Goal: Information Seeking & Learning: Check status

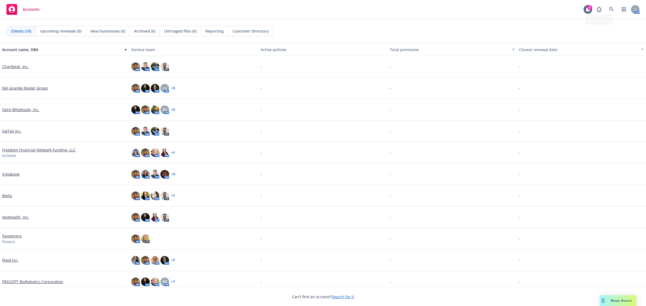
click at [616, 9] on div "AM" at bounding box center [616, 9] width 46 height 11
click at [611, 9] on icon at bounding box center [611, 9] width 5 height 5
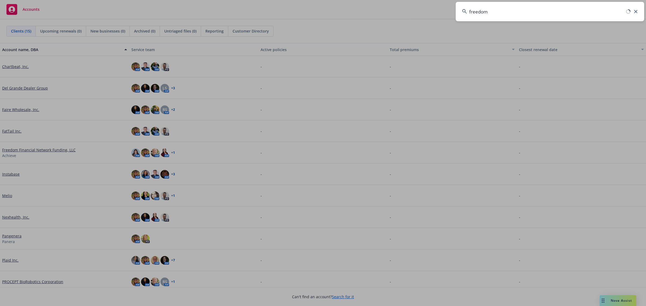
type input "freedom f"
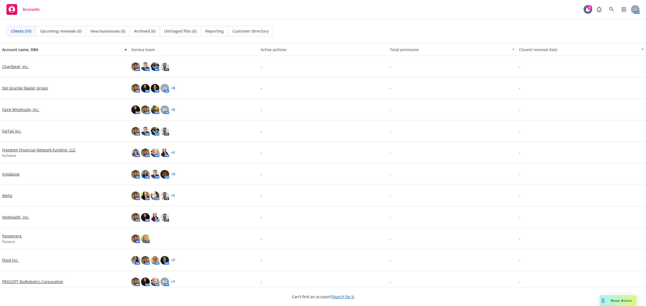
click at [52, 147] on link "Freedom Financial Network Funding, LLC" at bounding box center [38, 150] width 73 height 6
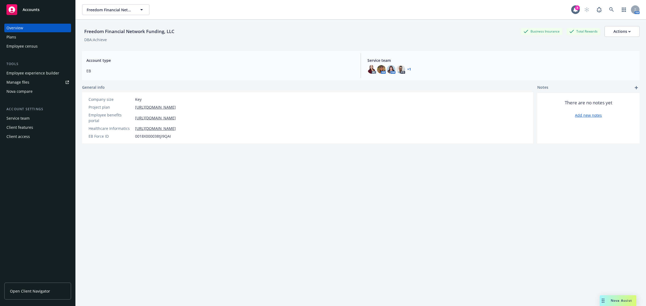
click at [26, 72] on div "Employee experience builder" at bounding box center [32, 73] width 53 height 9
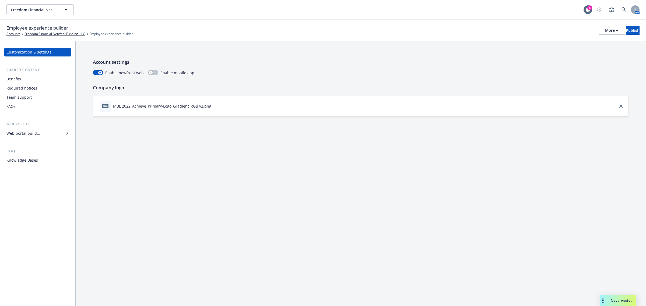
click at [27, 81] on div "Benefits" at bounding box center [37, 79] width 62 height 9
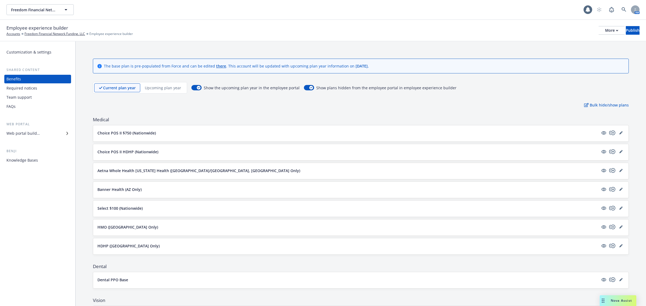
click at [178, 88] on p "Upcoming plan year" at bounding box center [163, 88] width 36 height 6
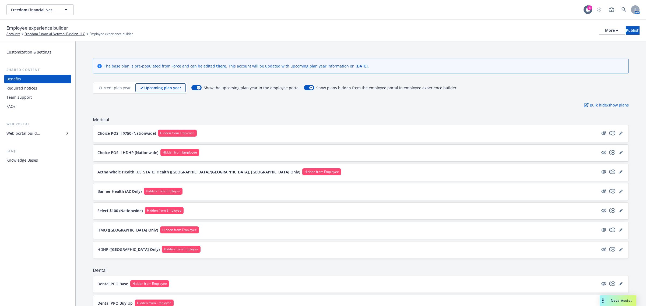
click at [127, 90] on p "Current plan year" at bounding box center [115, 88] width 32 height 6
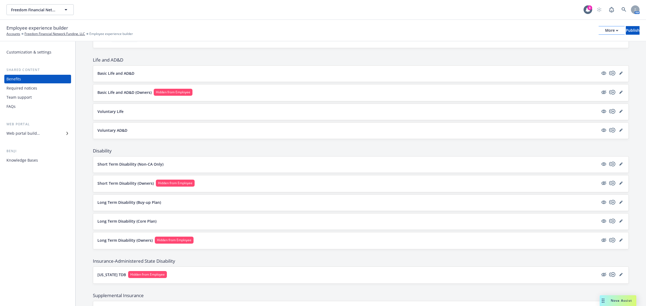
scroll to position [105, 0]
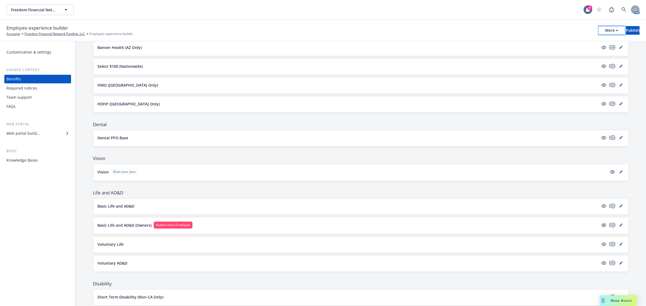
click at [605, 33] on div "More" at bounding box center [611, 30] width 13 height 8
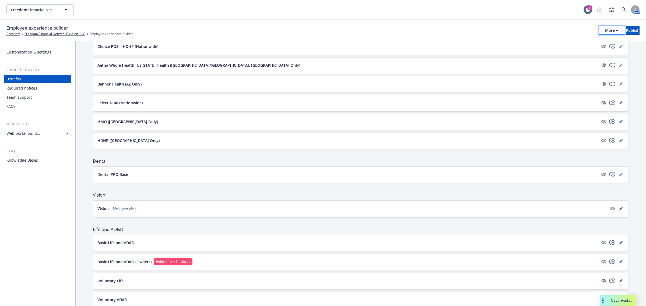
scroll to position [0, 0]
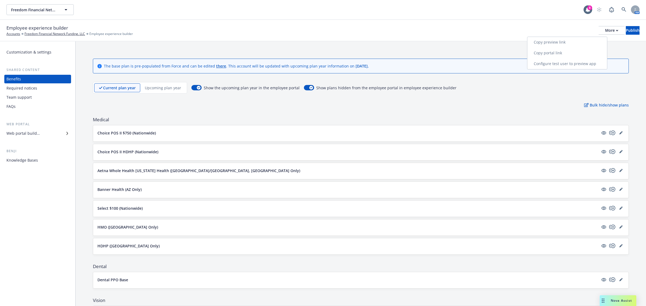
click at [556, 42] on link "Copy preview link" at bounding box center [567, 42] width 80 height 11
